Goal: Transaction & Acquisition: Purchase product/service

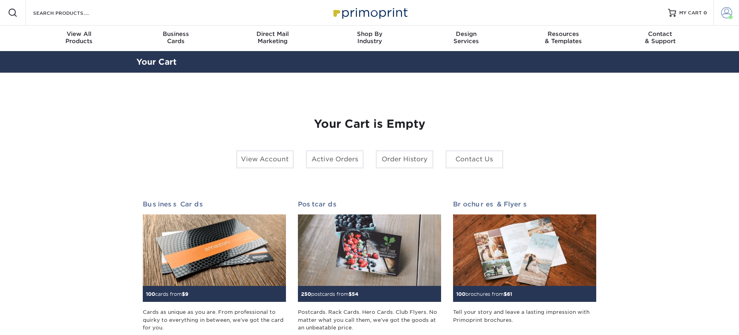
click at [733, 16] on link "Account" at bounding box center [727, 13] width 26 height 26
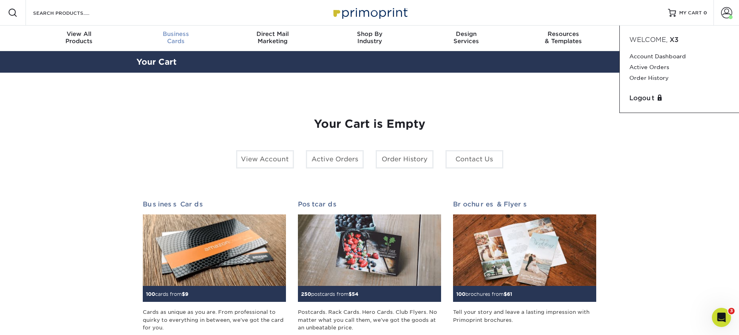
click at [160, 40] on div "Business Cards" at bounding box center [175, 37] width 97 height 14
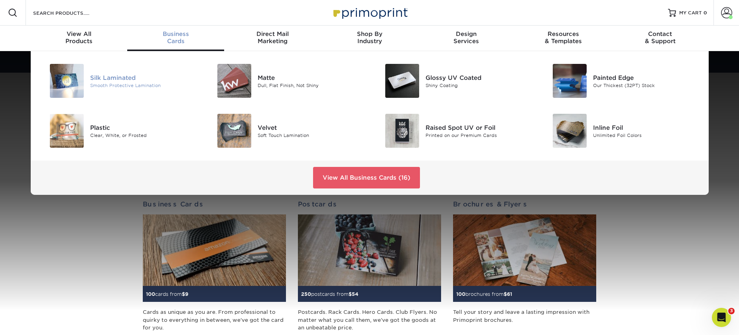
click at [124, 75] on div "Silk Laminated" at bounding box center [143, 77] width 106 height 9
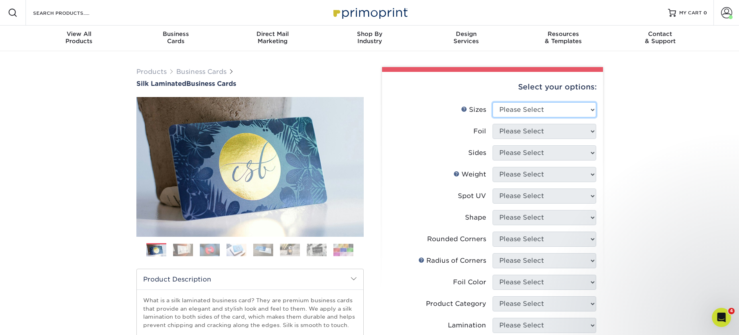
click at [530, 113] on select "Please Select 1.5" x 3.5" - Mini 1.75" x 3.5" - Mini 2" x 2" - Square 2" x 3" -…" at bounding box center [545, 109] width 104 height 15
select select "2.00x3.50"
click at [528, 134] on select "Please Select Yes No" at bounding box center [545, 131] width 104 height 15
select select "0"
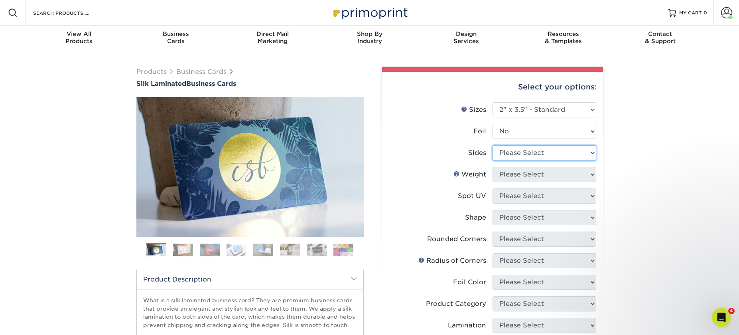
click at [525, 149] on select "Please Select Print Both Sides Print Front Only" at bounding box center [545, 152] width 104 height 15
select select "13abbda7-1d64-4f25-8bb2-c179b224825d"
click at [526, 172] on select "Please Select 16PT" at bounding box center [545, 174] width 104 height 15
select select "16PT"
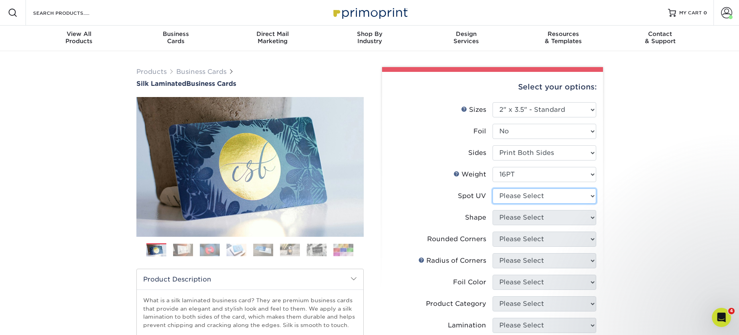
click at [528, 196] on select "Please Select No Spot UV Front and Back (Both Sides) Front Only Back Only" at bounding box center [545, 195] width 104 height 15
select select "0"
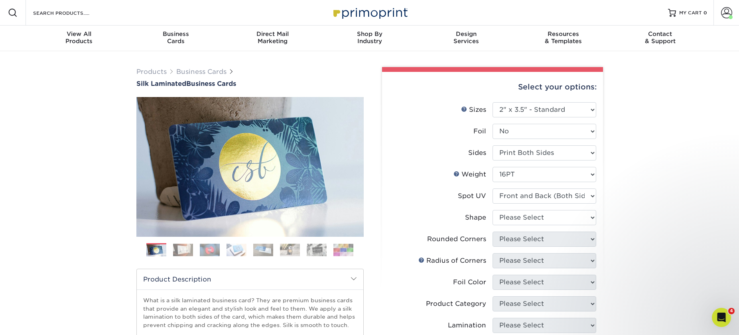
click at [539, 226] on li "Shape Please Select Standard" at bounding box center [492, 221] width 207 height 22
click at [541, 217] on select "Please Select Standard" at bounding box center [545, 217] width 104 height 15
select select "standard"
click at [541, 238] on select "Please Select Yes - Round 2 Corners Yes - Round 4 Corners No" at bounding box center [545, 238] width 104 height 15
select select "7672df9e-0e0a-464d-8e1f-920c575e4da3"
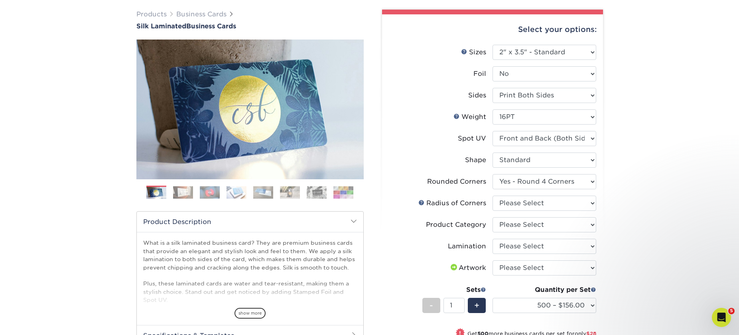
scroll to position [67, 0]
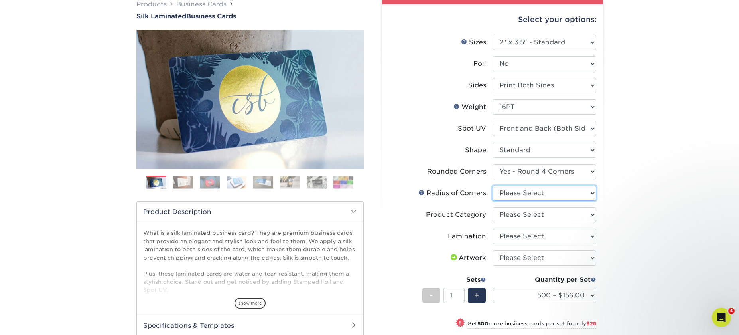
click at [524, 196] on select "Please Select Rounded 1/8" Rounded 1/4"" at bounding box center [545, 193] width 104 height 15
select select "589680c7-ee9a-431b-9d12-d7aeb1386a97"
click at [526, 209] on select "Please Select Business Cards" at bounding box center [545, 214] width 104 height 15
select select "3b5148f1-0588-4f88-a218-97bcfdce65c1"
click at [528, 234] on select "Please Select Silk" at bounding box center [545, 236] width 104 height 15
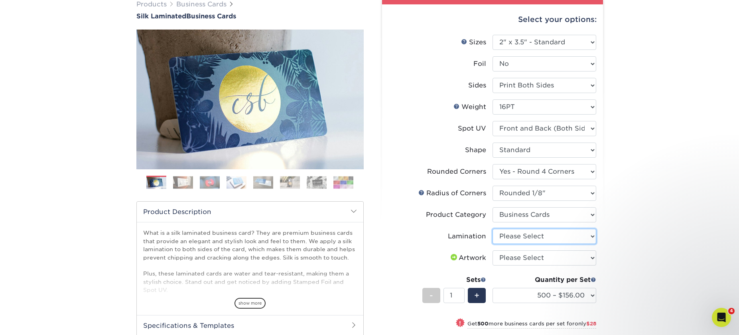
select select "ccacb42f-45f7-42d3-bbd3-7c8421cf37f0"
drag, startPoint x: 528, startPoint y: 234, endPoint x: 520, endPoint y: 252, distance: 19.7
click at [520, 252] on select "Please Select I will upload files I need a design - $100" at bounding box center [545, 257] width 104 height 15
select select "upload"
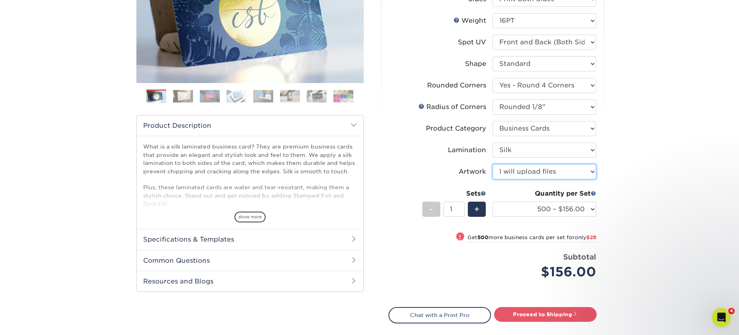
scroll to position [155, 0]
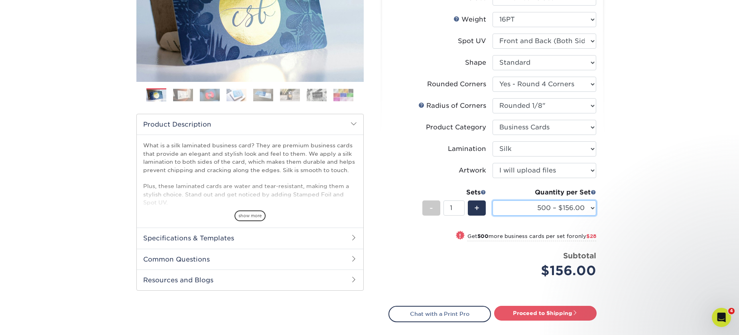
click at [572, 211] on select "500 – $156.00 1000 – $184.00 2500 – $447.00 5000 – $754.00 10000 – $1375.00" at bounding box center [545, 207] width 104 height 15
select select "1000 – $184.00"
click at [579, 312] on link "Proceed to Shipping" at bounding box center [545, 313] width 103 height 14
type input "Set 1"
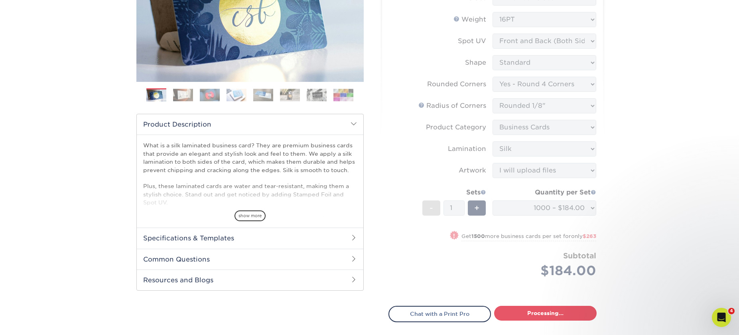
select select "eac151dc-5db9-4b99-b896-4e2ac55ddf4a"
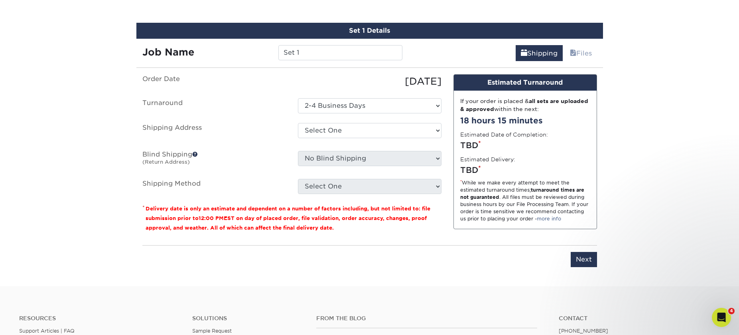
scroll to position [482, 0]
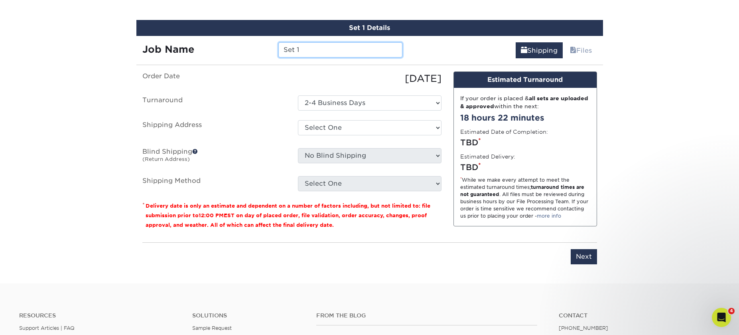
drag, startPoint x: 278, startPoint y: 54, endPoint x: 251, endPoint y: 49, distance: 27.2
click at [253, 49] on div "Job Name Set 1" at bounding box center [272, 49] width 273 height 15
type input "[PERSON_NAME]"
click at [363, 120] on div "Select One Alex Karis Andrea SeGraves Braxton Bolingbroke Brian Whitworth Bryan…" at bounding box center [370, 129] width 156 height 18
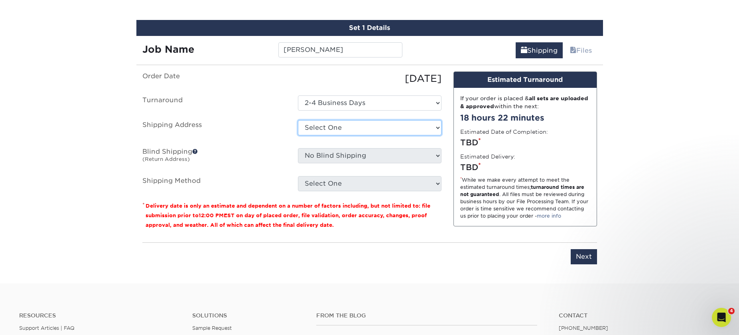
click at [362, 121] on select "Select One Alex Karis Andrea SeGraves Braxton Bolingbroke Brian Whitworth Bryan…" at bounding box center [370, 127] width 144 height 15
select select "103580"
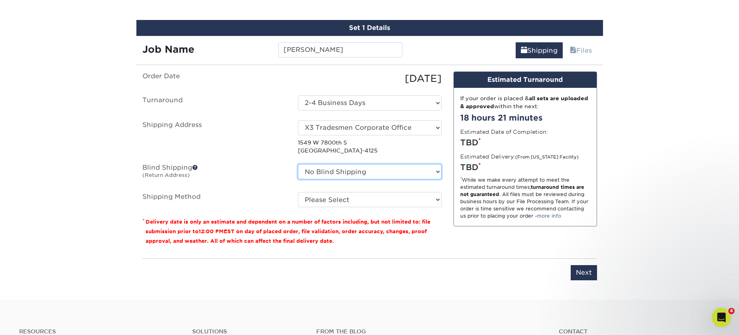
click at [436, 174] on select "No Blind Shipping Alex Karis Andrea SeGraves Braxton Bolingbroke Brian Whitwort…" at bounding box center [370, 171] width 144 height 15
click at [395, 196] on select "Please Select Ground Shipping (+$8.96) 3 Day Shipping Service (+$16.58) 2 Day A…" at bounding box center [370, 199] width 144 height 15
select select "03"
click at [588, 277] on input "Next" at bounding box center [584, 272] width 26 height 15
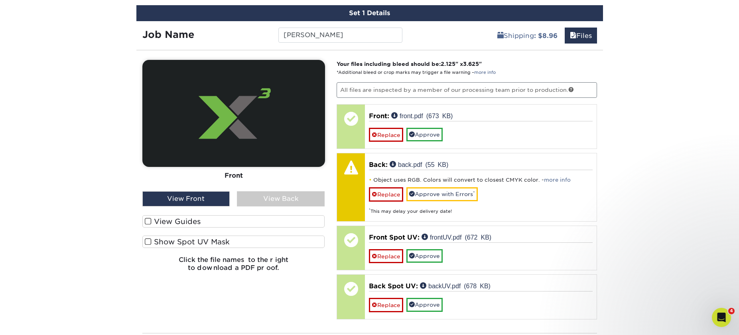
scroll to position [499, 0]
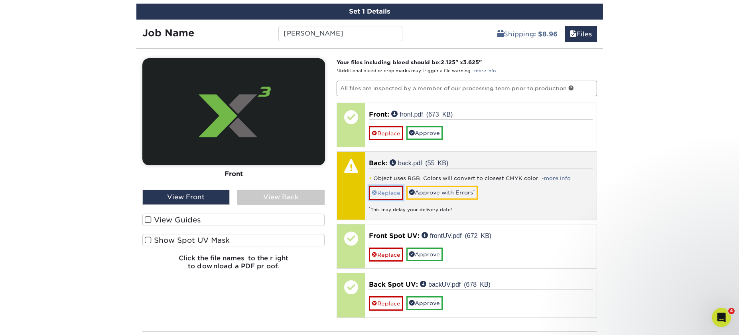
click at [389, 193] on link "Replace" at bounding box center [386, 193] width 34 height 14
click at [395, 198] on link "Replace" at bounding box center [386, 193] width 34 height 14
click at [390, 195] on link "Replace" at bounding box center [386, 193] width 34 height 14
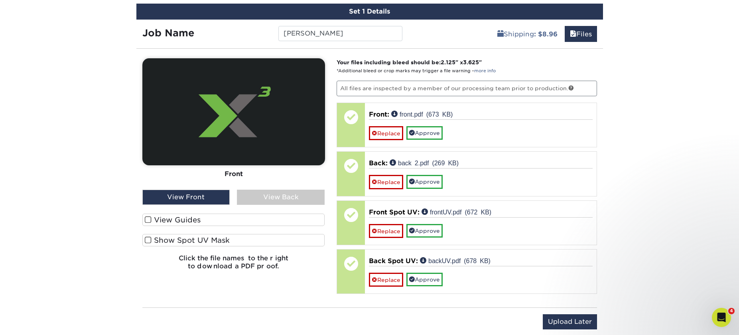
click at [269, 196] on div "View Back" at bounding box center [281, 197] width 88 height 15
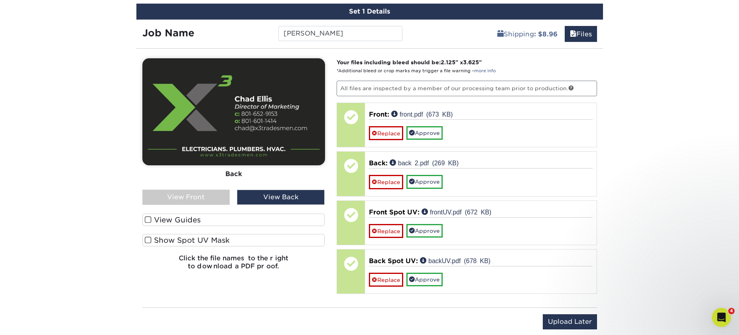
click at [219, 193] on div "View Front" at bounding box center [186, 197] width 88 height 15
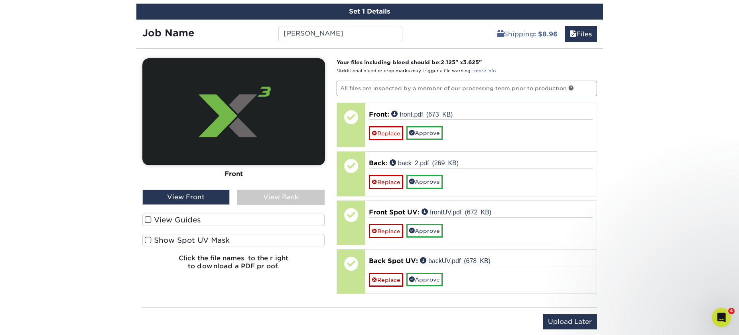
click at [310, 200] on div "View Back" at bounding box center [281, 197] width 88 height 15
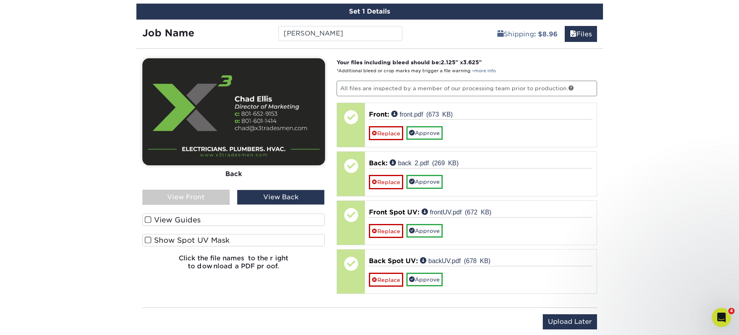
click at [170, 219] on label "View Guides" at bounding box center [233, 219] width 183 height 12
click at [0, 0] on input "View Guides" at bounding box center [0, 0] width 0 height 0
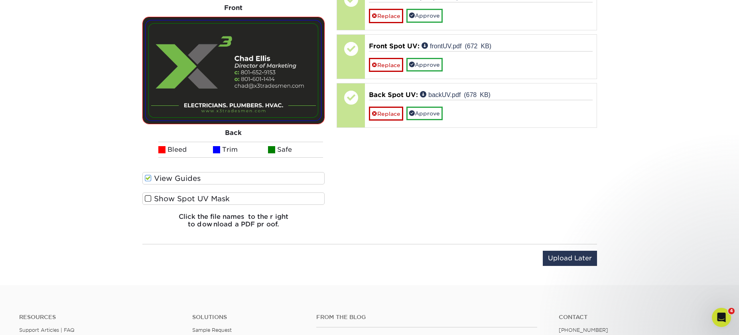
scroll to position [733, 0]
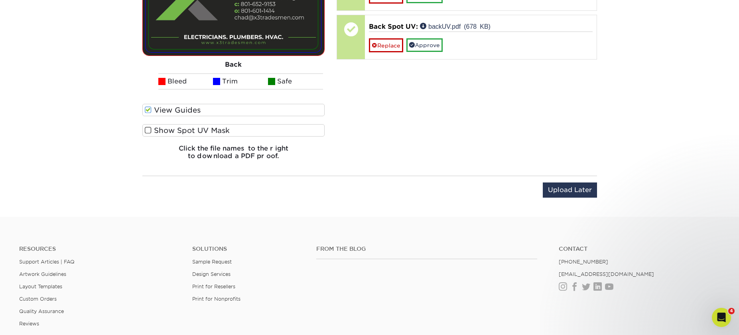
click at [174, 112] on label "View Guides" at bounding box center [233, 110] width 183 height 12
click at [0, 0] on input "View Guides" at bounding box center [0, 0] width 0 height 0
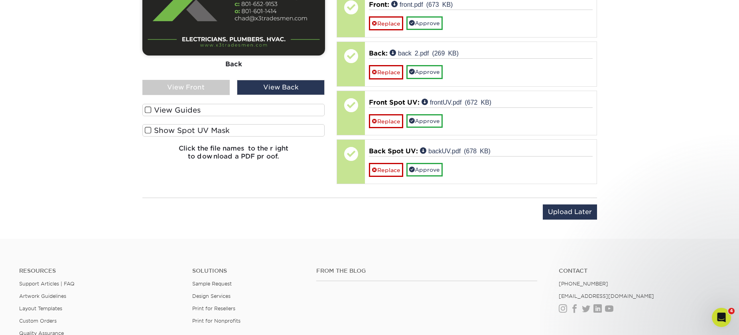
click at [168, 132] on label "Show Spot UV Mask" at bounding box center [233, 130] width 183 height 12
click at [0, 0] on input "Show Spot UV Mask" at bounding box center [0, 0] width 0 height 0
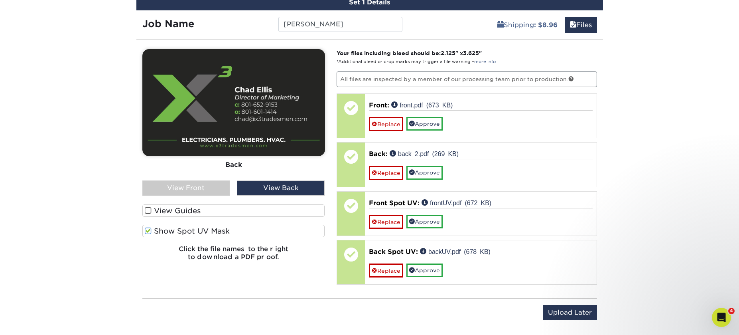
scroll to position [476, 0]
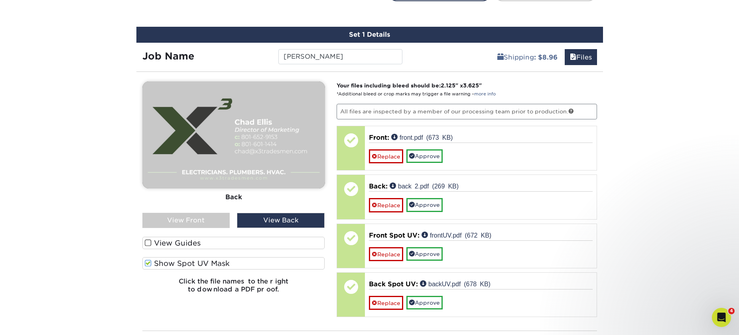
click at [200, 222] on div "View Front" at bounding box center [186, 220] width 88 height 15
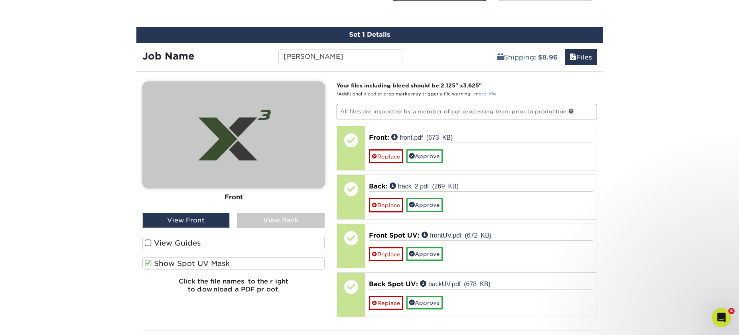
click at [244, 219] on div "View Back" at bounding box center [281, 220] width 88 height 15
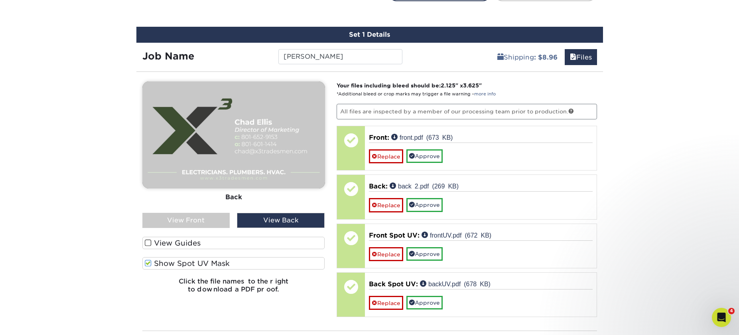
click at [216, 217] on div "View Front" at bounding box center [186, 220] width 88 height 15
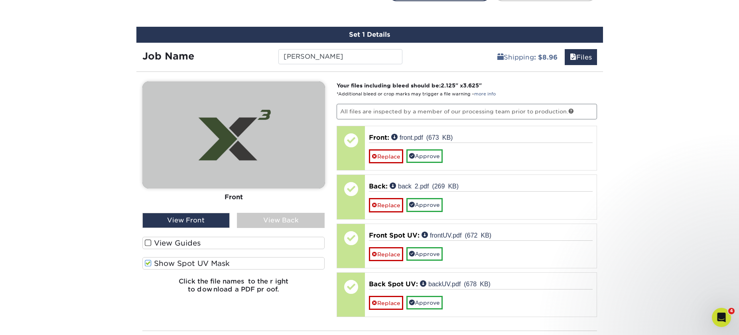
click at [284, 222] on div "View Back" at bounding box center [281, 220] width 88 height 15
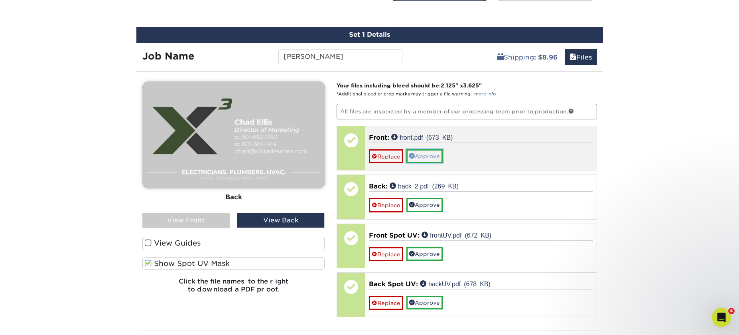
click at [428, 158] on link "Approve" at bounding box center [425, 156] width 36 height 14
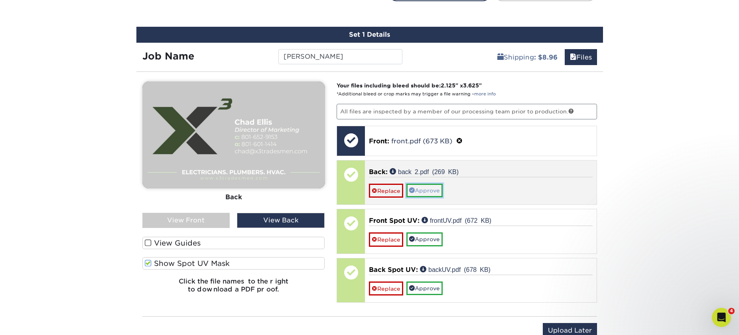
click at [427, 192] on link "Approve" at bounding box center [425, 191] width 36 height 14
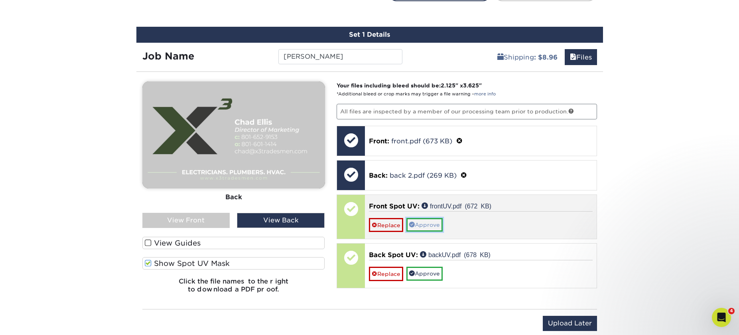
click at [434, 223] on link "Approve" at bounding box center [425, 225] width 36 height 14
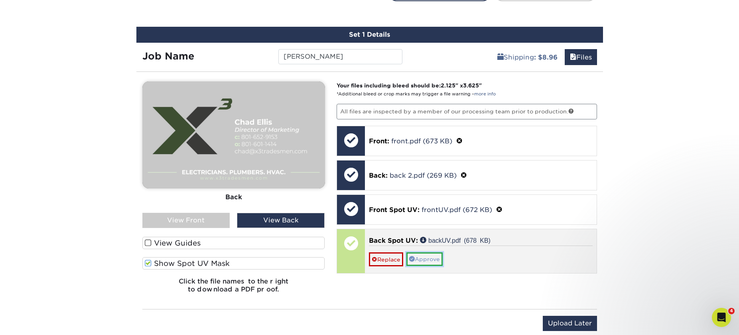
click at [436, 262] on link "Approve" at bounding box center [425, 259] width 36 height 14
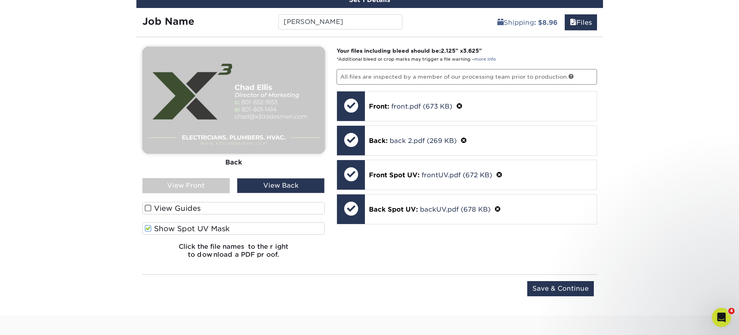
scroll to position [610, 0]
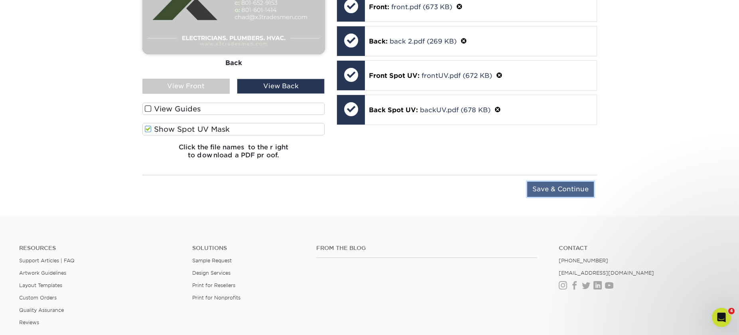
click at [556, 193] on input "Save & Continue" at bounding box center [561, 189] width 67 height 15
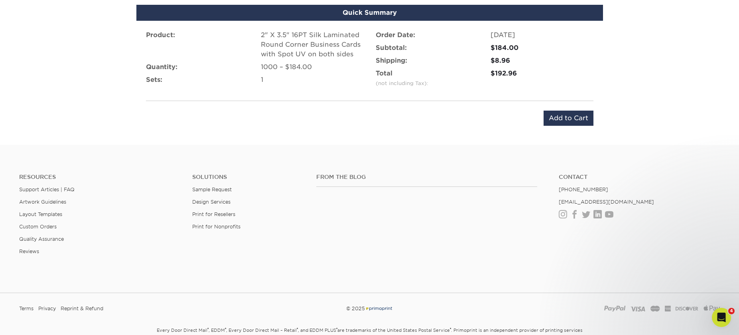
scroll to position [539, 0]
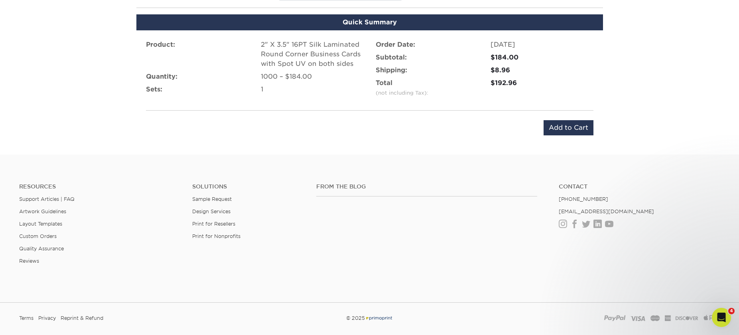
click at [299, 79] on div "1000 – $184.00" at bounding box center [312, 77] width 103 height 10
click at [572, 127] on input "Add to Cart" at bounding box center [569, 127] width 50 height 15
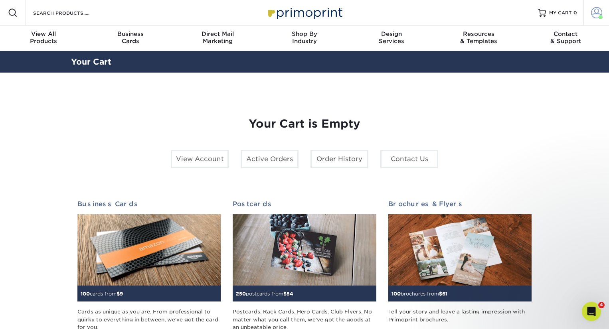
click at [597, 18] on span at bounding box center [596, 12] width 11 height 11
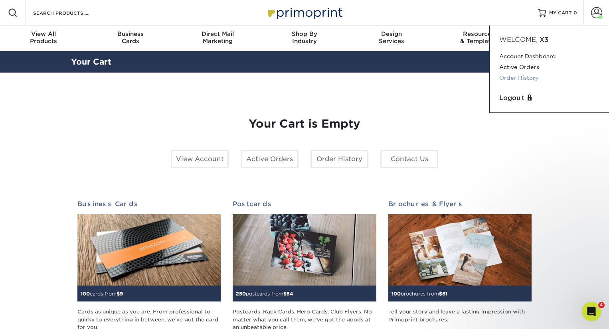
click at [532, 73] on link "Order History" at bounding box center [549, 78] width 100 height 11
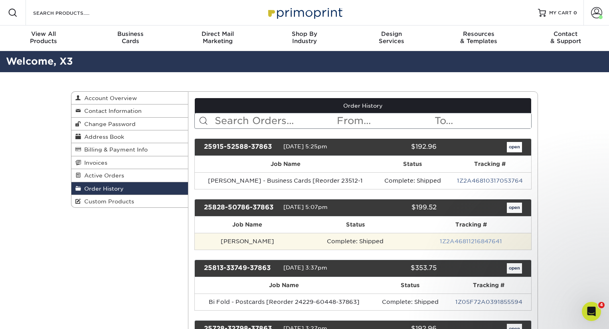
click at [485, 243] on link "1Z2A46811216847641" at bounding box center [471, 241] width 62 height 6
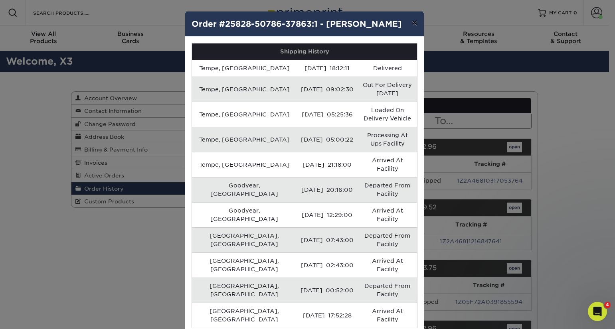
click at [407, 22] on button "×" at bounding box center [414, 23] width 18 height 22
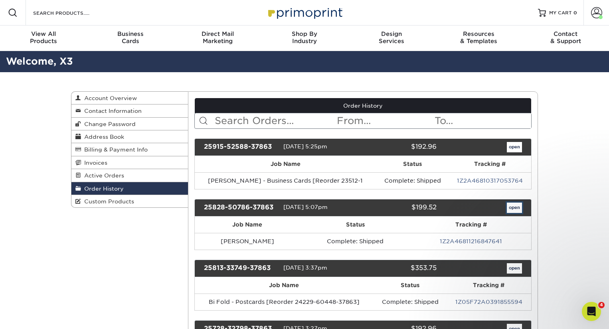
click at [510, 206] on link "open" at bounding box center [514, 208] width 15 height 10
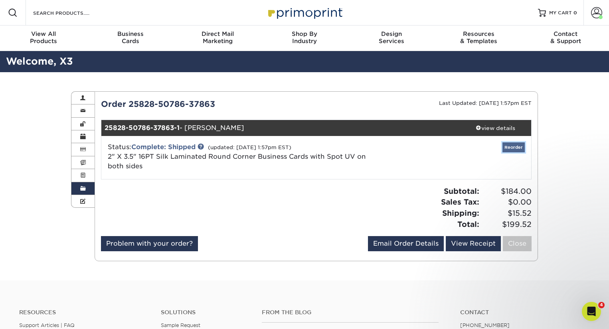
click at [518, 147] on link "Reorder" at bounding box center [513, 147] width 22 height 10
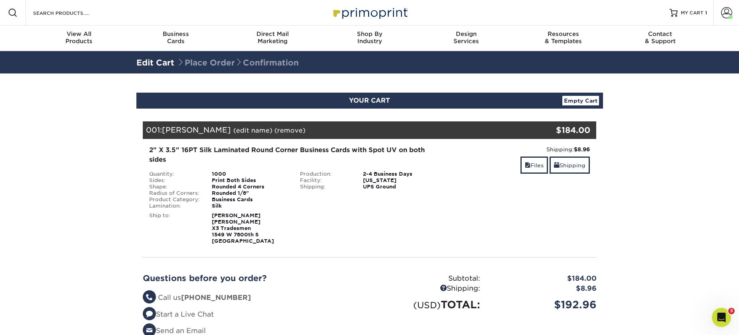
click at [239, 168] on div "2" X 3.5" 16PT Silk Laminated Round Corner Business Cards with Spot UV on both …" at bounding box center [294, 194] width 302 height 99
click at [231, 201] on div "Business Cards" at bounding box center [250, 199] width 88 height 6
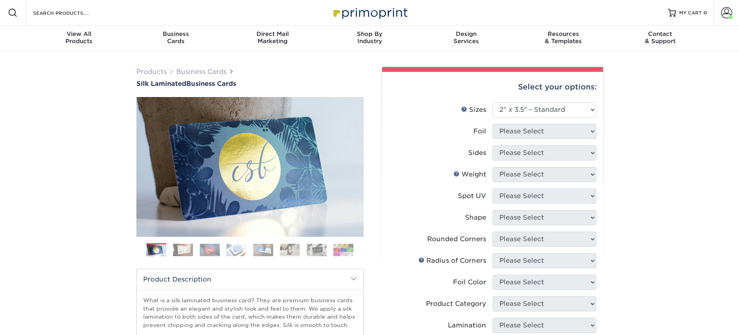
select select "2.00x3.50"
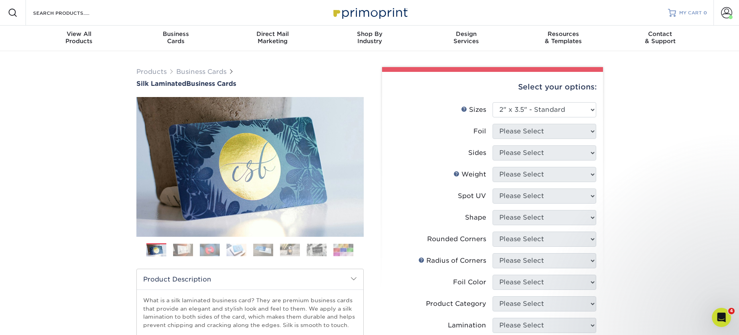
click at [685, 13] on span "MY CART" at bounding box center [691, 13] width 23 height 7
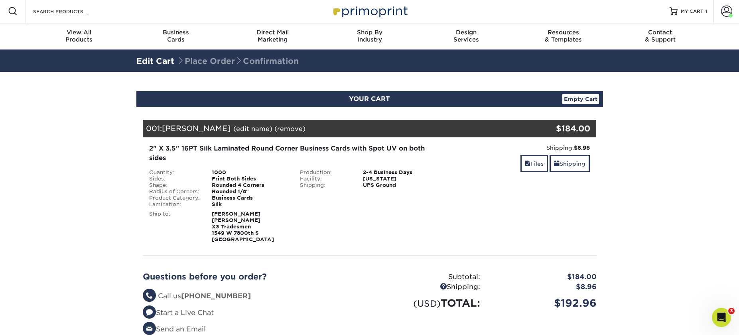
click at [584, 99] on link "Empty Cart" at bounding box center [581, 99] width 37 height 10
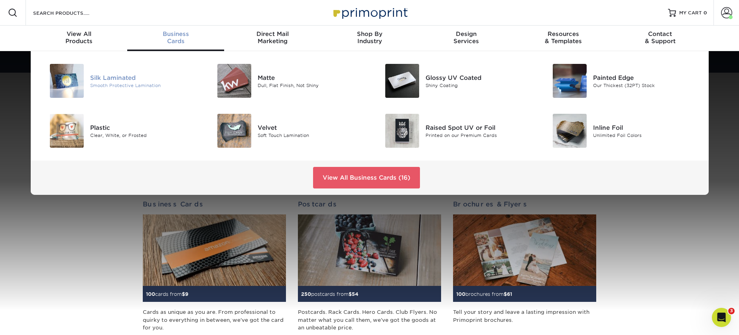
click at [135, 83] on div "Smooth Protective Lamination" at bounding box center [143, 85] width 106 height 7
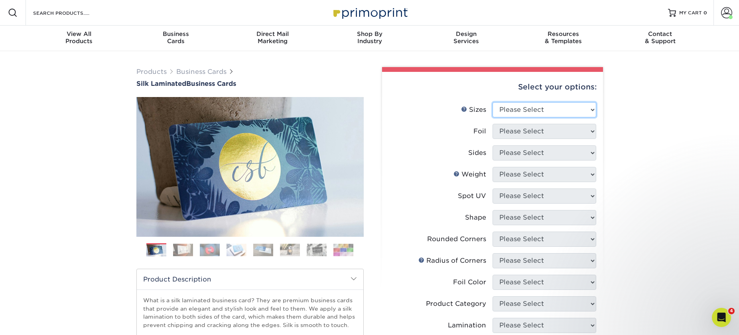
click at [545, 110] on select "Please Select 1.5" x 3.5" - Mini 1.75" x 3.5" - Mini 2" x 2" - Square 2" x 3" -…" at bounding box center [545, 109] width 104 height 15
select select "2.00x3.50"
click at [538, 128] on select "Please Select Yes No" at bounding box center [545, 131] width 104 height 15
select select "0"
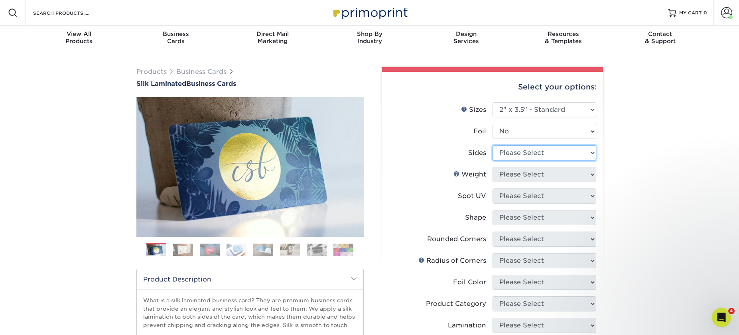
click at [536, 151] on select "Please Select Print Both Sides Print Front Only" at bounding box center [545, 152] width 104 height 15
select select "13abbda7-1d64-4f25-8bb2-c179b224825d"
click at [537, 172] on select "Please Select 16PT" at bounding box center [545, 174] width 104 height 15
select select "16PT"
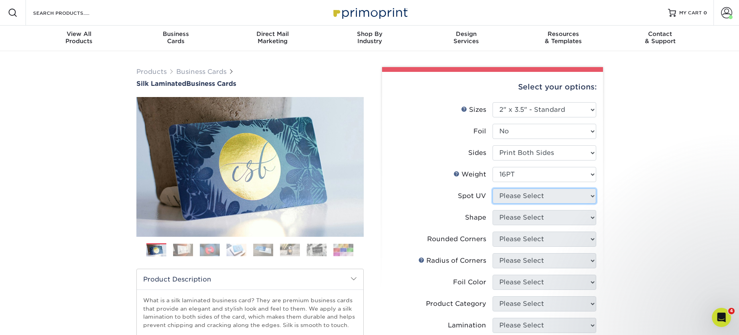
click at [541, 195] on select "Please Select No Spot UV Front and Back (Both Sides) Front Only Back Only" at bounding box center [545, 195] width 104 height 15
select select "0"
click at [545, 220] on select "Please Select Standard" at bounding box center [545, 217] width 104 height 15
select select "standard"
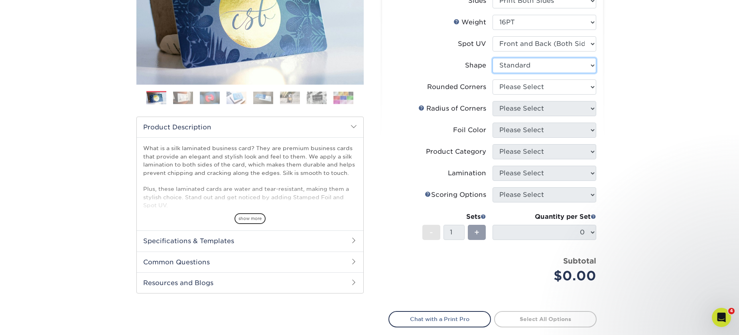
scroll to position [154, 0]
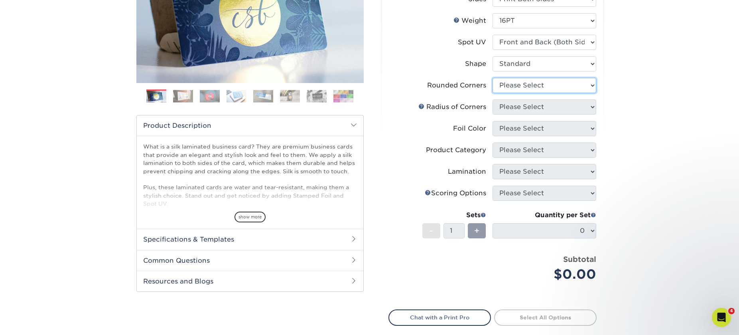
click at [522, 79] on select "Please Select Yes - Round 2 Corners Yes - Round 4 Corners No" at bounding box center [545, 85] width 104 height 15
select select "7672df9e-0e0a-464d-8e1f-920c575e4da3"
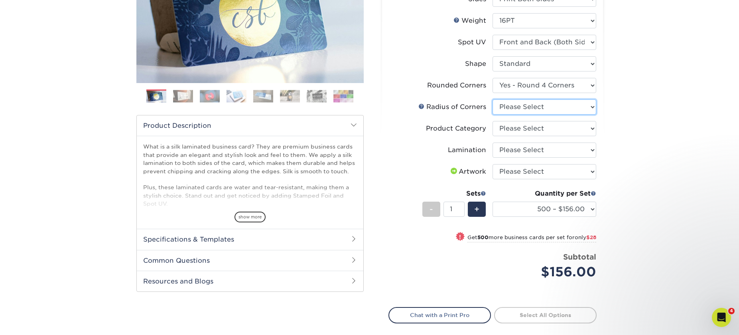
click at [540, 106] on select "Please Select Rounded 1/8" Rounded 1/4"" at bounding box center [545, 106] width 104 height 15
select select "589680c7-ee9a-431b-9d12-d7aeb1386a97"
click at [591, 128] on select "Please Select Business Cards" at bounding box center [545, 128] width 104 height 15
select select "3b5148f1-0588-4f88-a218-97bcfdce65c1"
click at [570, 155] on select "Please Select Silk" at bounding box center [545, 149] width 104 height 15
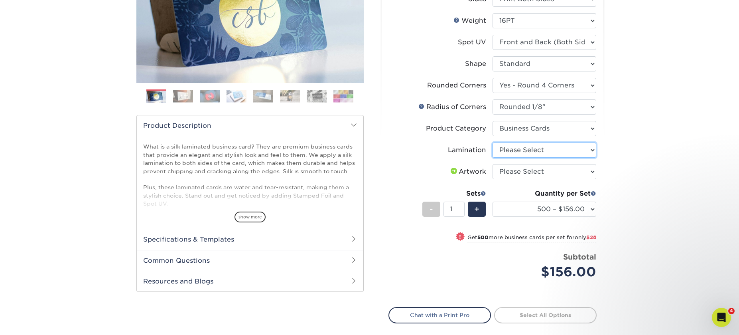
select select "ccacb42f-45f7-42d3-bbd3-7c8421cf37f0"
click at [567, 171] on select "Please Select I will upload files I need a design - $100" at bounding box center [545, 171] width 104 height 15
select select "upload"
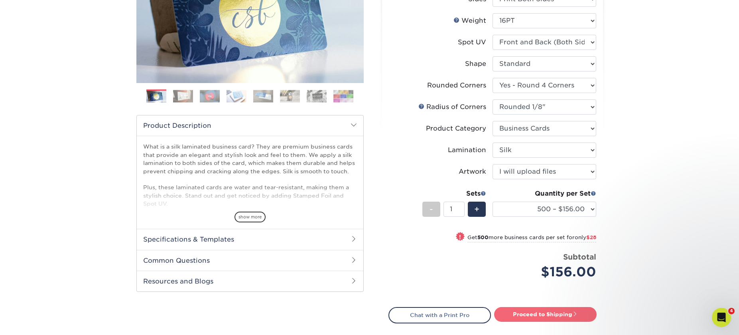
click at [576, 315] on span at bounding box center [576, 314] width 6 height 6
type input "Set 1"
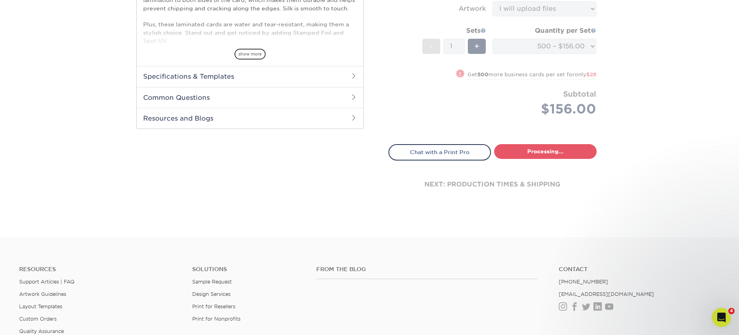
select select "24b86a38-505b-4ae3-9429-29aefd3b6f92"
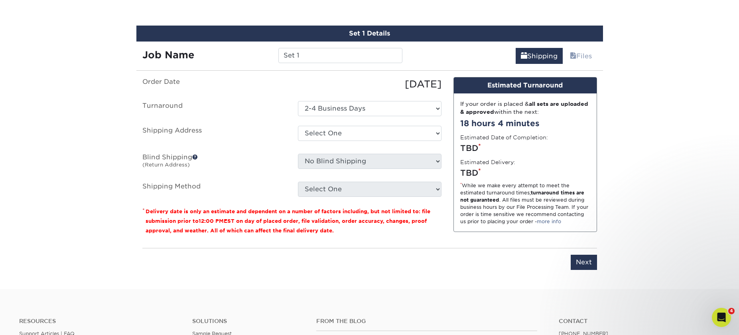
scroll to position [482, 0]
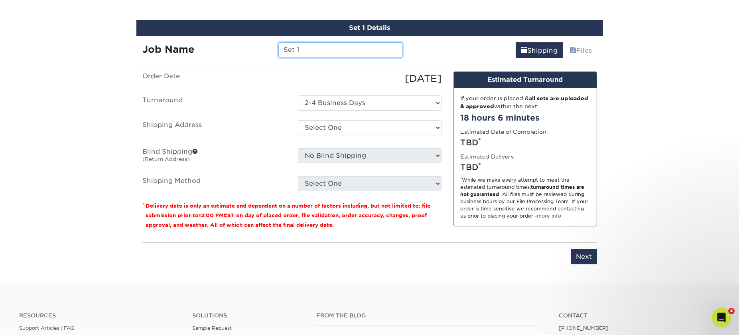
drag, startPoint x: 349, startPoint y: 43, endPoint x: 275, endPoint y: 65, distance: 77.8
click at [275, 65] on div "Set 1 Details Job Name Set 1 Shipping Files You've choosen mailing services! If…" at bounding box center [369, 147] width 467 height 254
type input "[PERSON_NAME]"
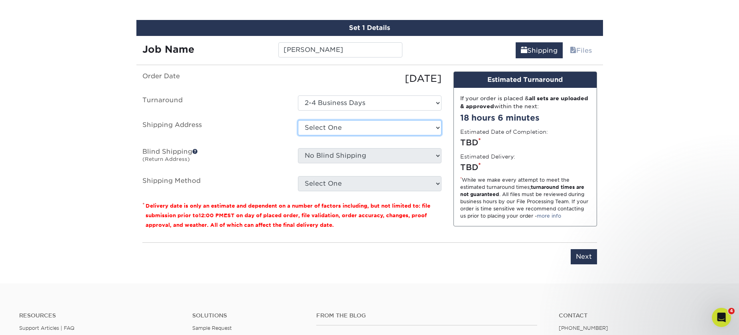
click at [316, 134] on select "Select One Alex Karis Andrea SeGraves Braxton Bolingbroke Brian Whitworth Bryan…" at bounding box center [370, 127] width 144 height 15
select select "103580"
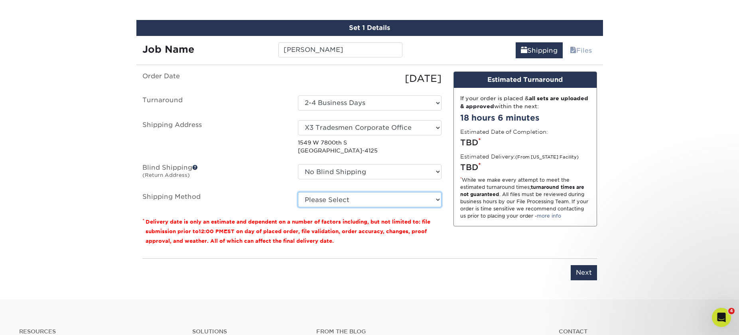
click at [341, 194] on select "Please Select Ground Shipping (+$8.96) 3 Day Shipping Service (+$15.34) 2 Day A…" at bounding box center [370, 199] width 144 height 15
select select "03"
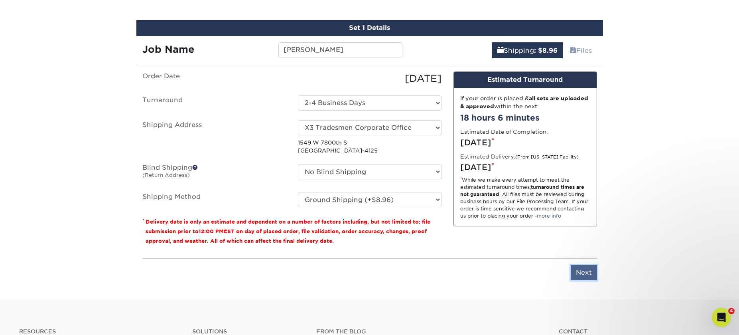
click at [580, 272] on input "Next" at bounding box center [584, 272] width 26 height 15
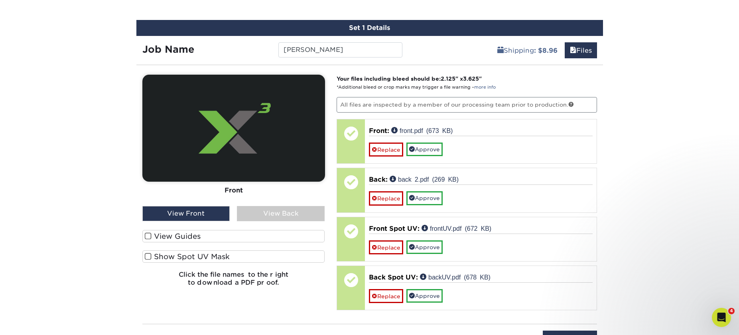
click at [253, 214] on div "View Back" at bounding box center [281, 213] width 88 height 15
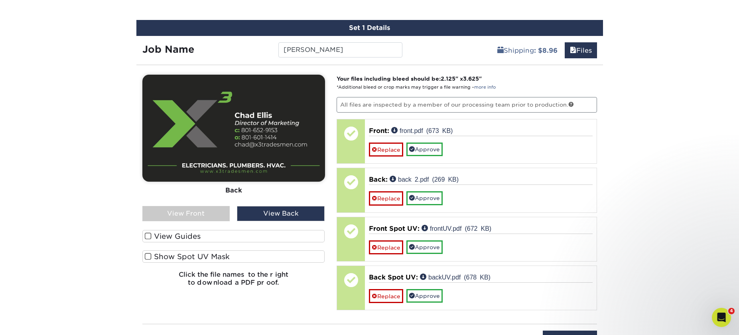
click at [196, 211] on div "View Front" at bounding box center [186, 213] width 88 height 15
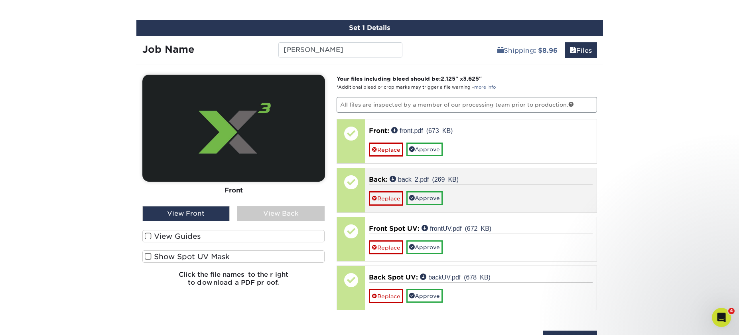
click at [433, 206] on div "Back: back 2.pdf (269 KB) Replace Approve" at bounding box center [481, 190] width 232 height 44
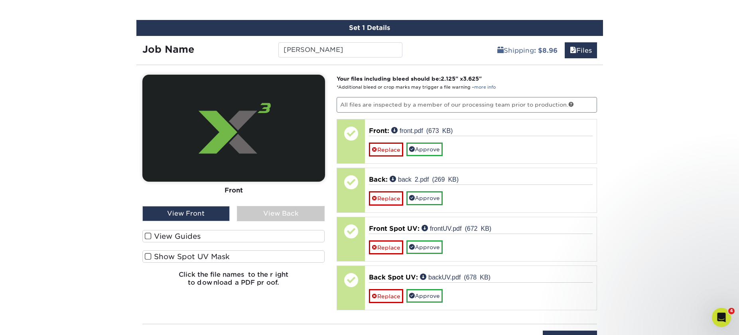
click at [218, 258] on label "Show Spot UV Mask" at bounding box center [233, 256] width 183 height 12
click at [0, 0] on input "Show Spot UV Mask" at bounding box center [0, 0] width 0 height 0
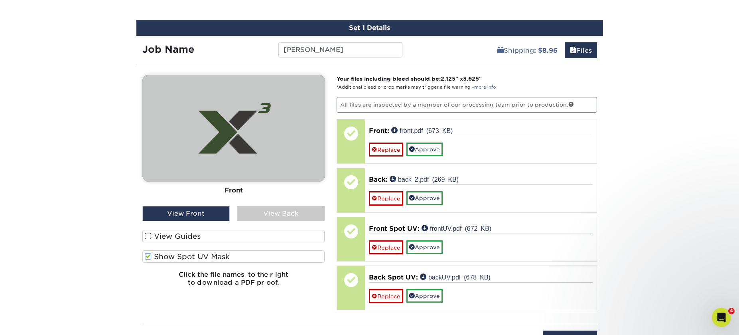
click at [278, 214] on div "View Back" at bounding box center [281, 213] width 88 height 15
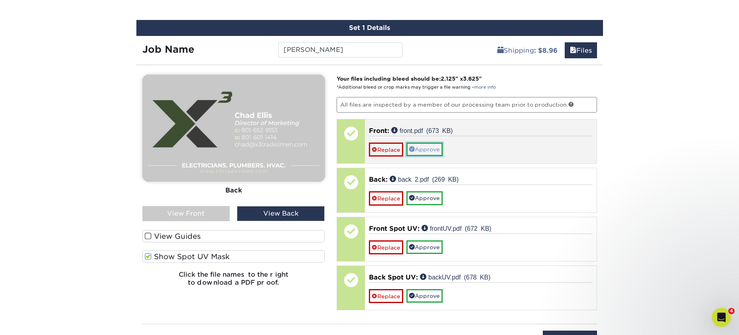
click at [412, 146] on span at bounding box center [412, 149] width 6 height 6
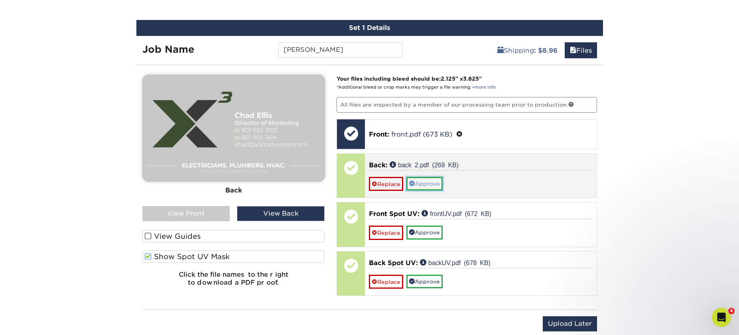
click at [431, 185] on link "Approve" at bounding box center [425, 184] width 36 height 14
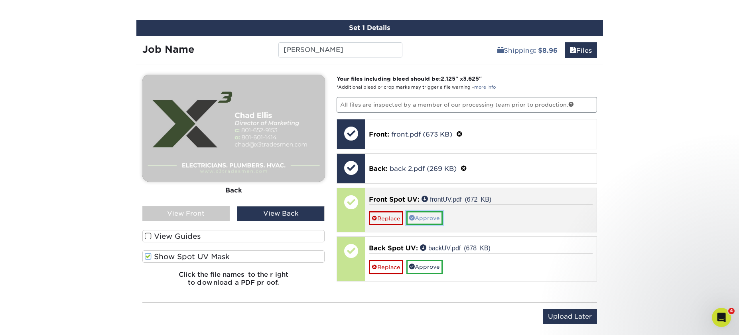
click at [433, 213] on link "Approve" at bounding box center [425, 218] width 36 height 14
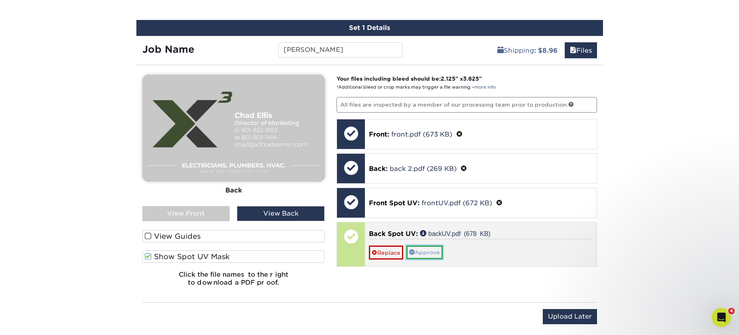
click at [433, 256] on link "Approve" at bounding box center [425, 252] width 36 height 14
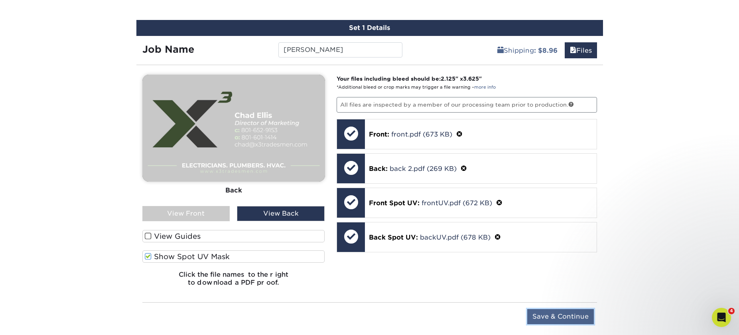
click at [566, 318] on input "Save & Continue" at bounding box center [561, 316] width 67 height 15
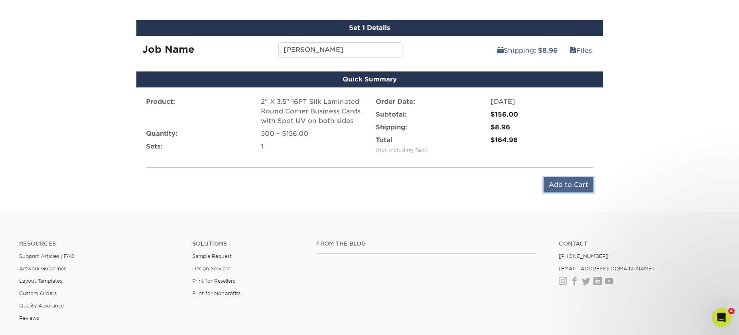
click at [582, 183] on input "Add to Cart" at bounding box center [569, 184] width 50 height 15
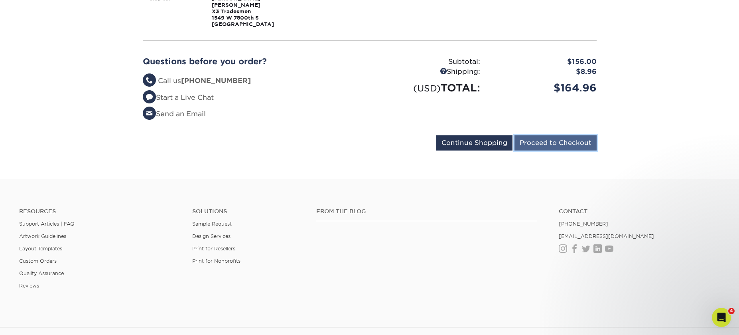
click at [550, 139] on input "Proceed to Checkout" at bounding box center [556, 142] width 82 height 15
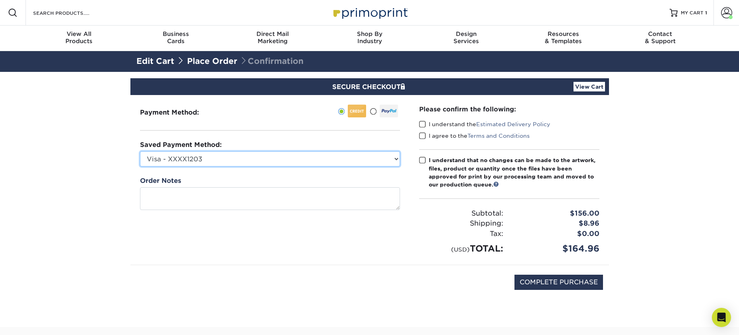
click at [231, 158] on select "Visa - XXXX1203 JJ Divvy - XXXX9516 Visa - XXXX0790 New Credit Card" at bounding box center [270, 158] width 260 height 15
select select "71864"
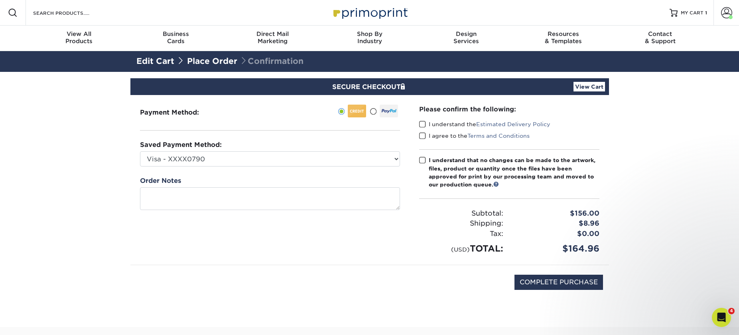
click at [421, 124] on span at bounding box center [422, 125] width 7 height 8
click at [0, 0] on input "I understand the Estimated Delivery Policy" at bounding box center [0, 0] width 0 height 0
click at [423, 133] on span at bounding box center [422, 136] width 7 height 8
click at [0, 0] on input "I agree to the Terms and Conditions" at bounding box center [0, 0] width 0 height 0
click at [427, 162] on label "I understand that no changes can be made to the artwork, files, product or quan…" at bounding box center [509, 172] width 180 height 33
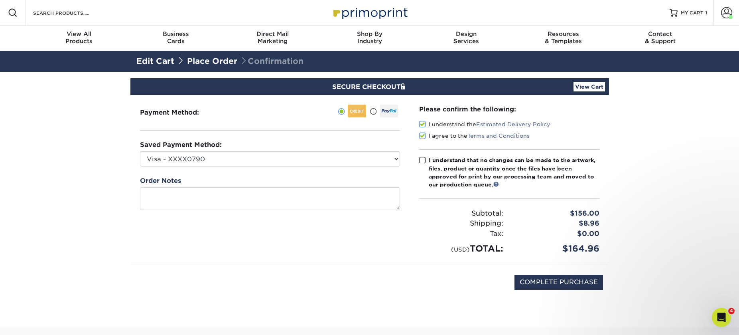
click at [0, 0] on input "I understand that no changes can be made to the artwork, files, product or quan…" at bounding box center [0, 0] width 0 height 0
click at [575, 282] on input "COMPLETE PURCHASE" at bounding box center [559, 282] width 89 height 15
type input "PROCESSING, PLEASE WAIT..."
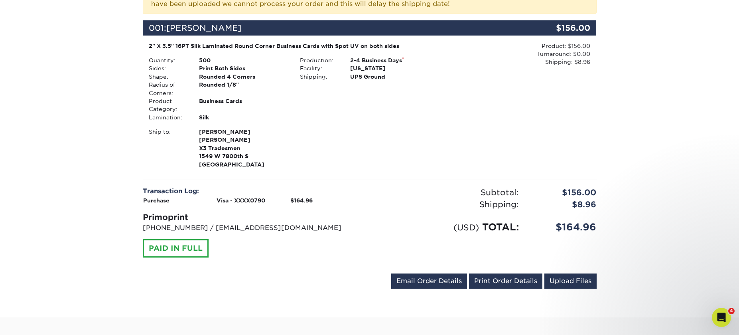
scroll to position [200, 0]
